Goal: Task Accomplishment & Management: Complete application form

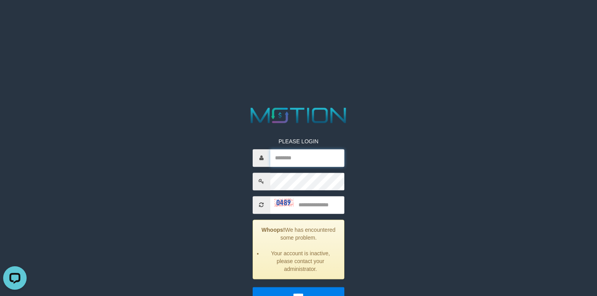
click at [330, 157] on input "text" at bounding box center [307, 158] width 74 height 18
type input "*********"
type input "****"
click at [253, 287] on input "*****" at bounding box center [299, 295] width 92 height 16
